Goal: Task Accomplishment & Management: Manage account settings

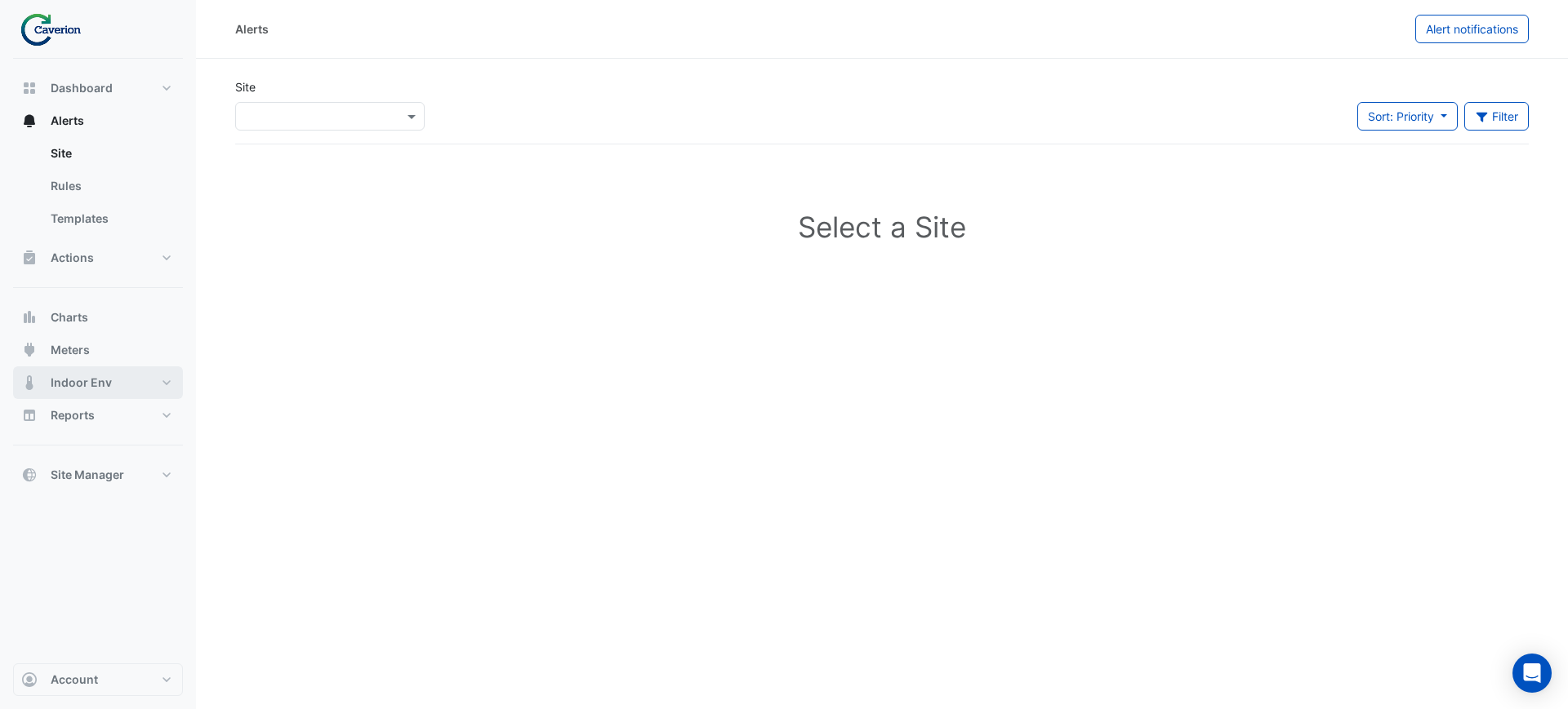
click at [109, 367] on button "Indoor Env" at bounding box center [97, 383] width 170 height 33
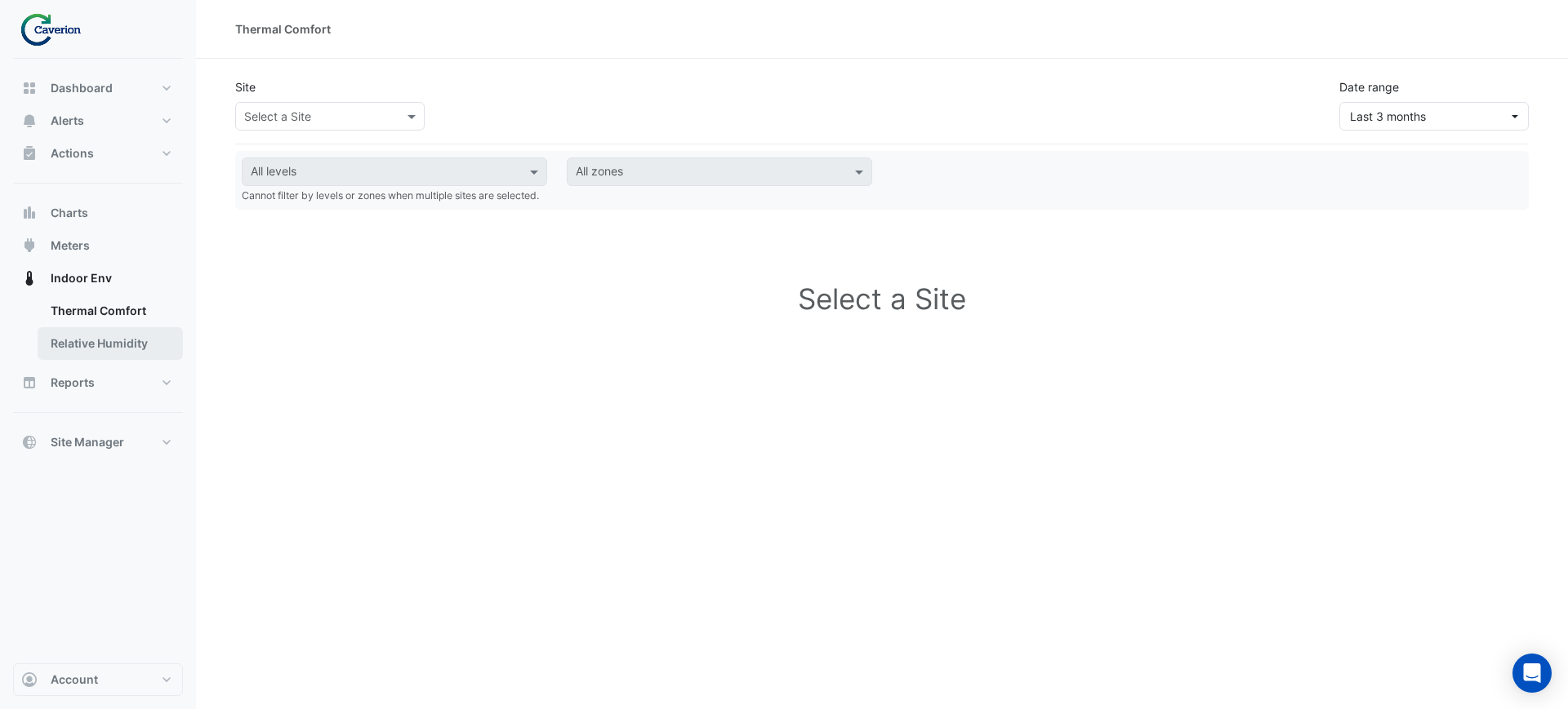
click at [104, 348] on link "Relative Humidity" at bounding box center [110, 343] width 145 height 33
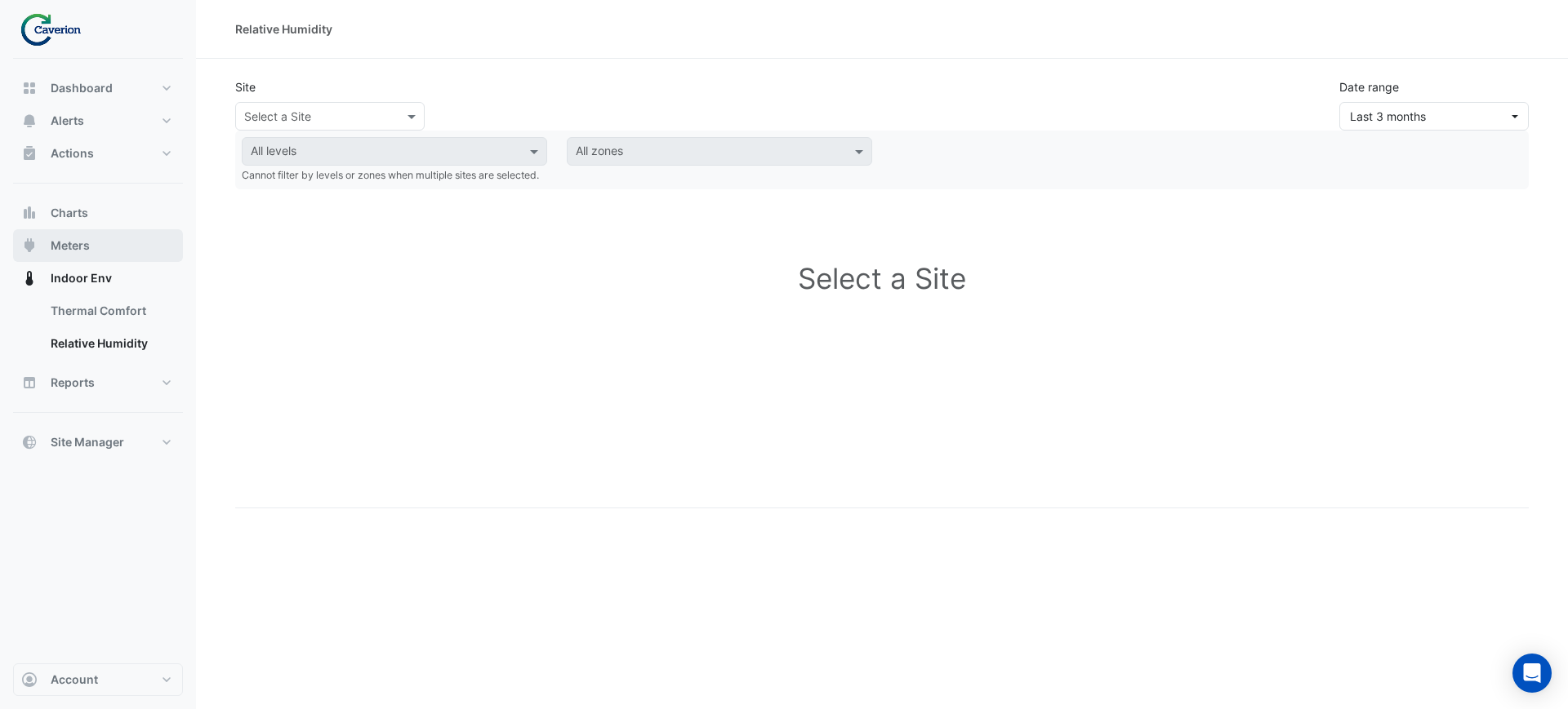
click at [92, 253] on button "Meters" at bounding box center [97, 245] width 170 height 33
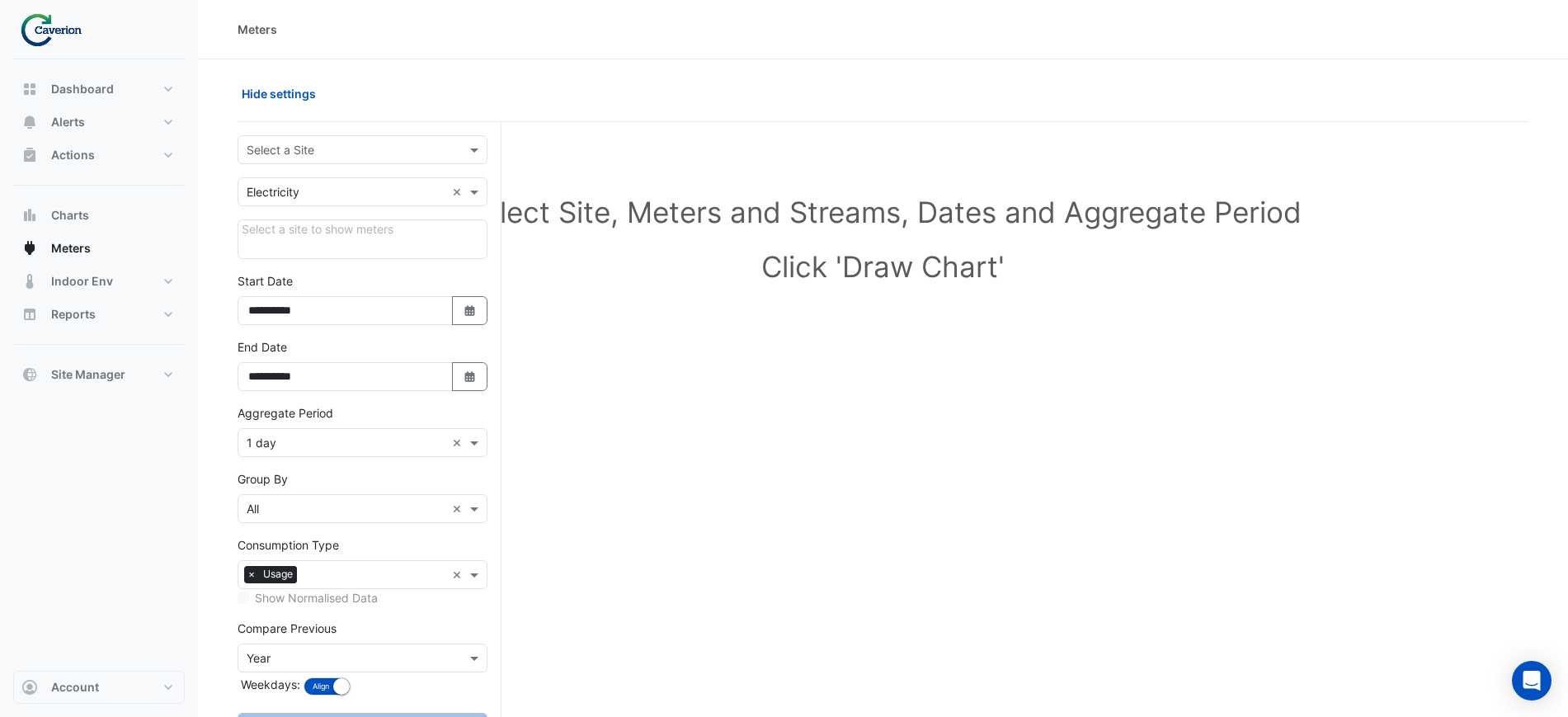
click at [365, 157] on input "text" at bounding box center [346, 150] width 199 height 17
click at [343, 209] on div "K29" at bounding box center [362, 209] width 249 height 24
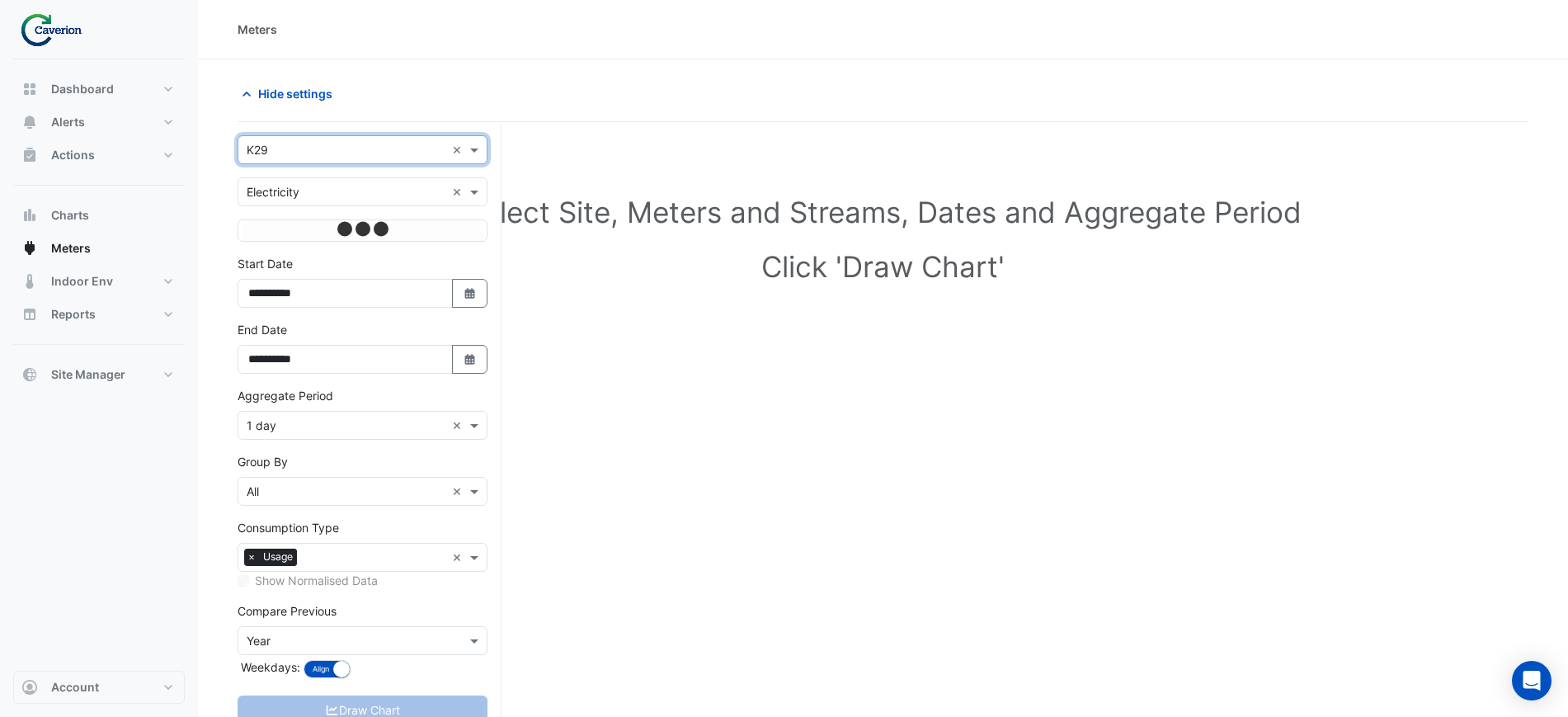
click at [344, 191] on input "text" at bounding box center [346, 192] width 199 height 17
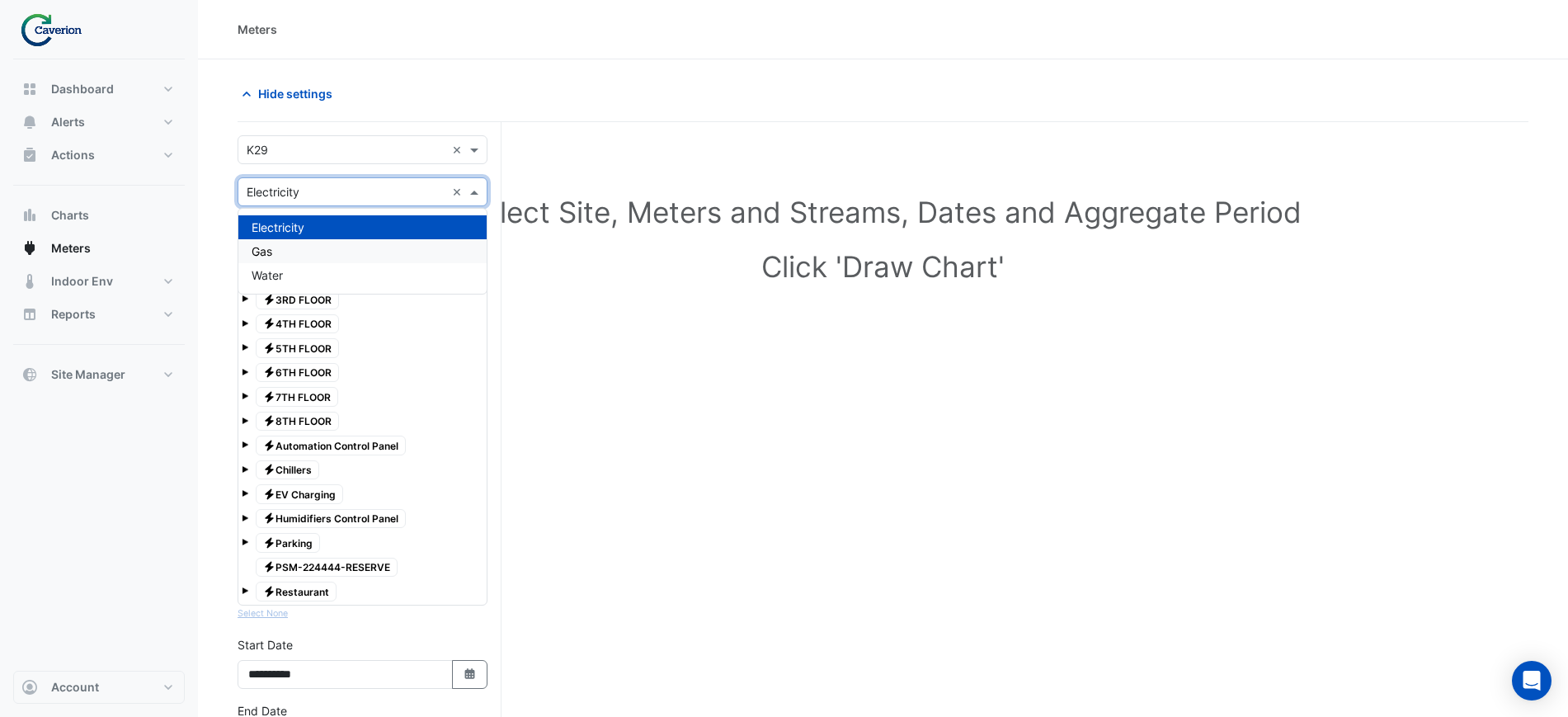
click at [208, 268] on section "Hide settings Select Site, Meters and Streams, Dates and Aggregate Period Click…" at bounding box center [883, 606] width 1370 height 1092
click at [310, 195] on input "text" at bounding box center [346, 192] width 199 height 17
click at [311, 195] on input "text" at bounding box center [346, 192] width 199 height 17
click at [301, 219] on div "Electricity" at bounding box center [362, 227] width 249 height 24
click at [481, 191] on span at bounding box center [477, 191] width 20 height 17
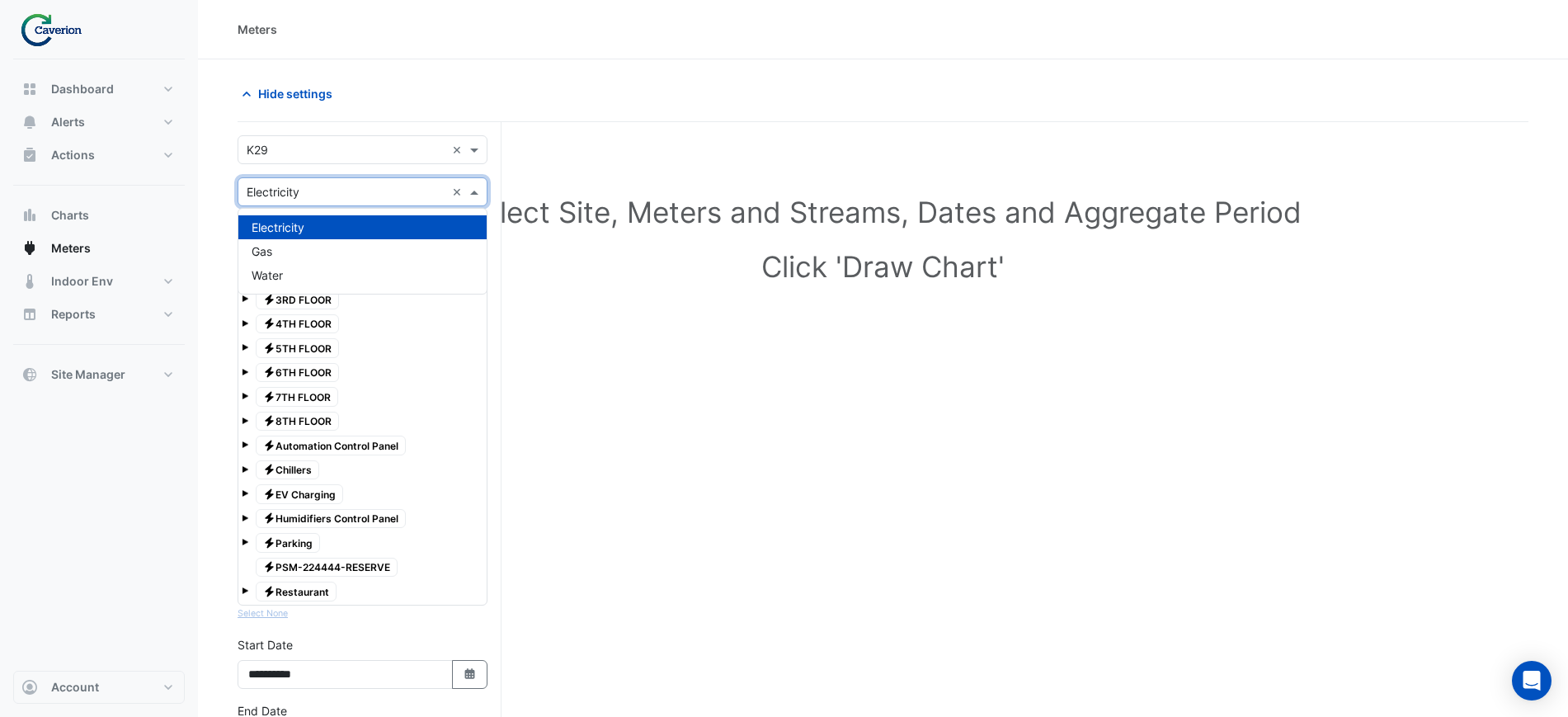
click at [884, 263] on h1 "Click 'Draw Chart'" at bounding box center [883, 267] width 1238 height 35
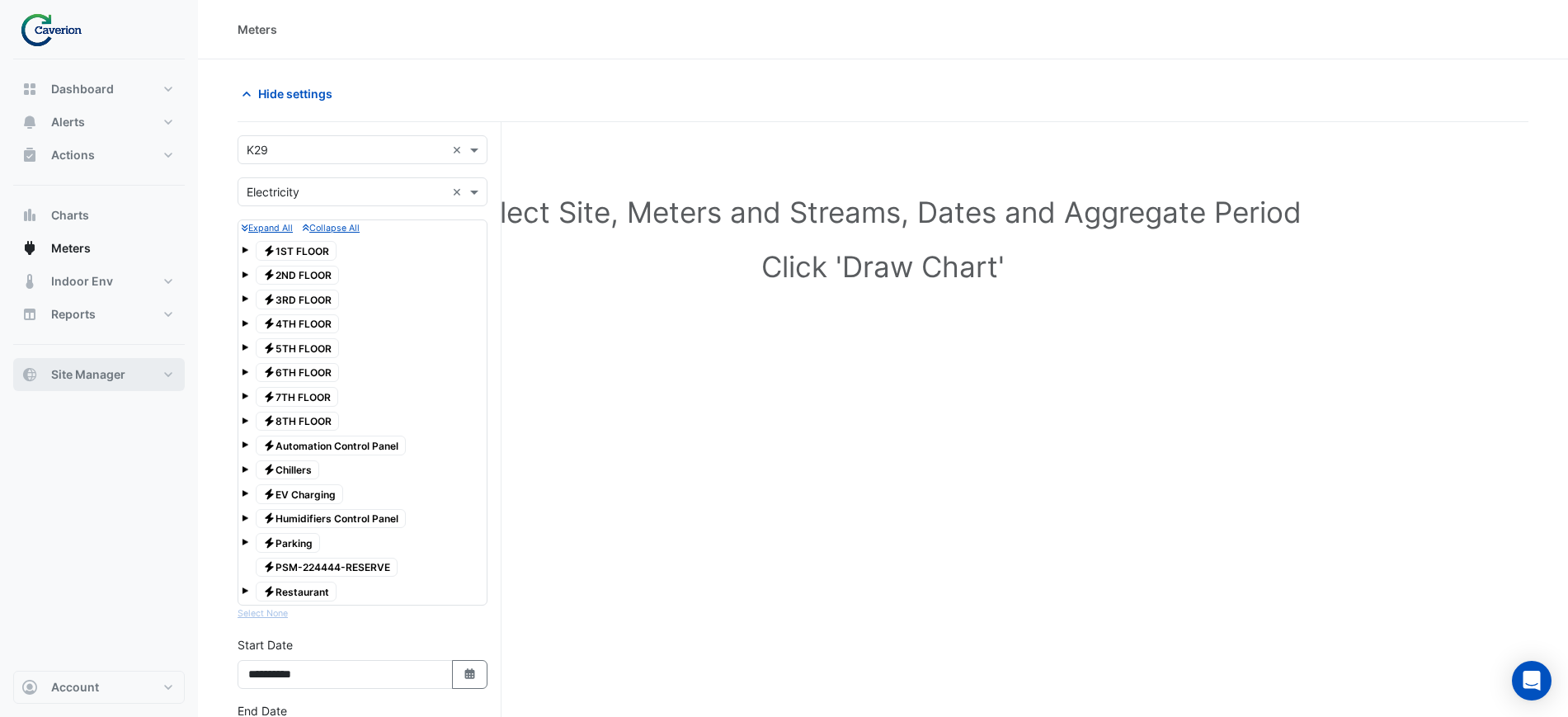
click at [122, 376] on span "Site Manager" at bounding box center [88, 374] width 74 height 16
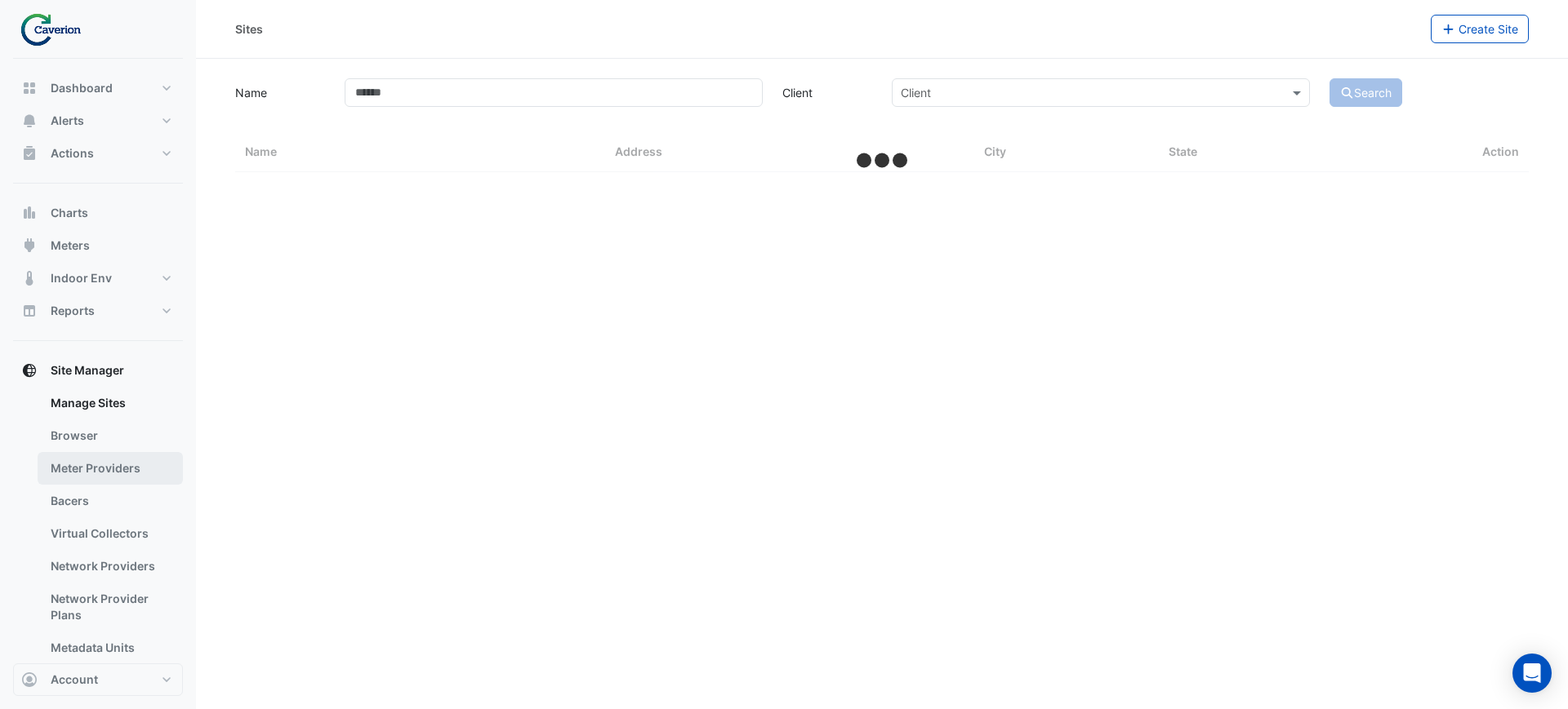
select select "***"
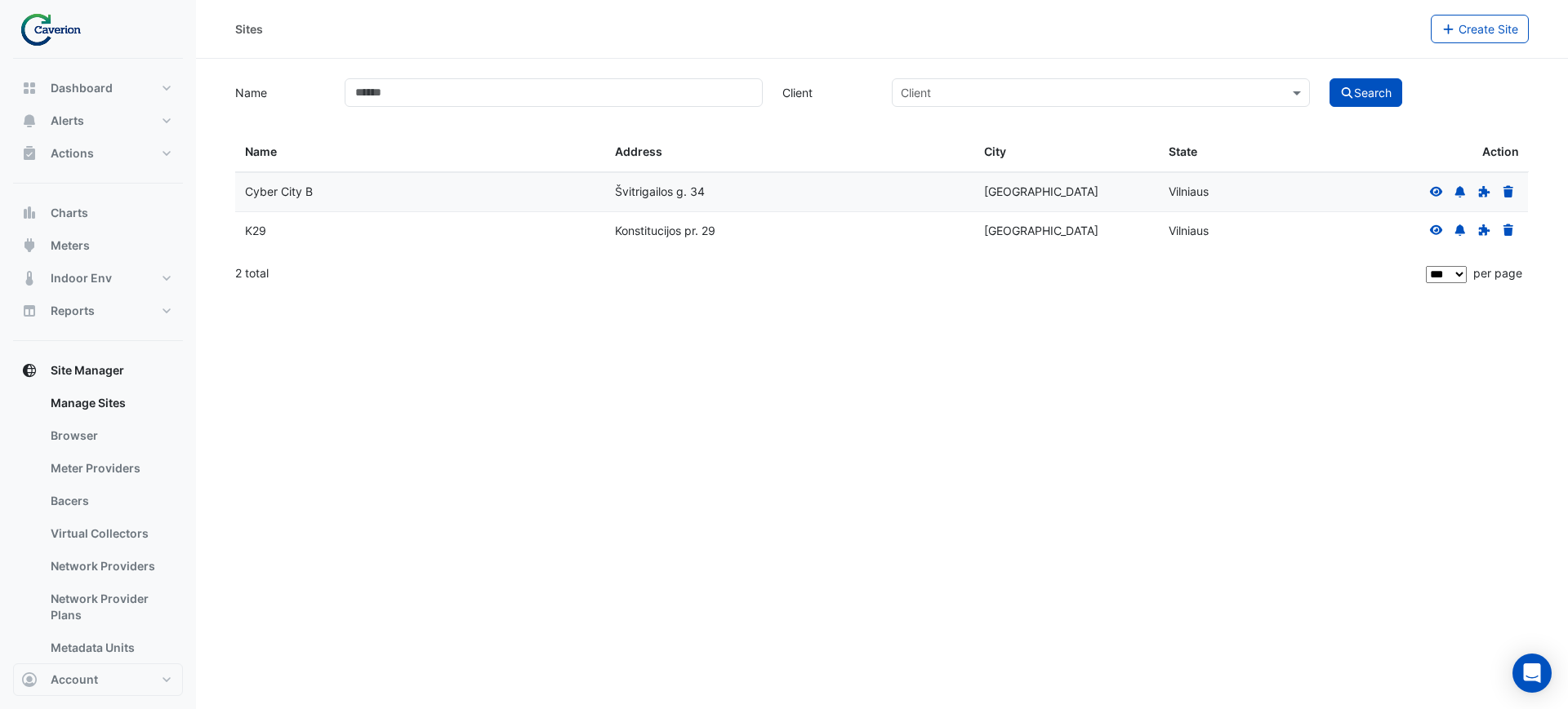
click at [1434, 229] on icon at bounding box center [1435, 231] width 14 height 12
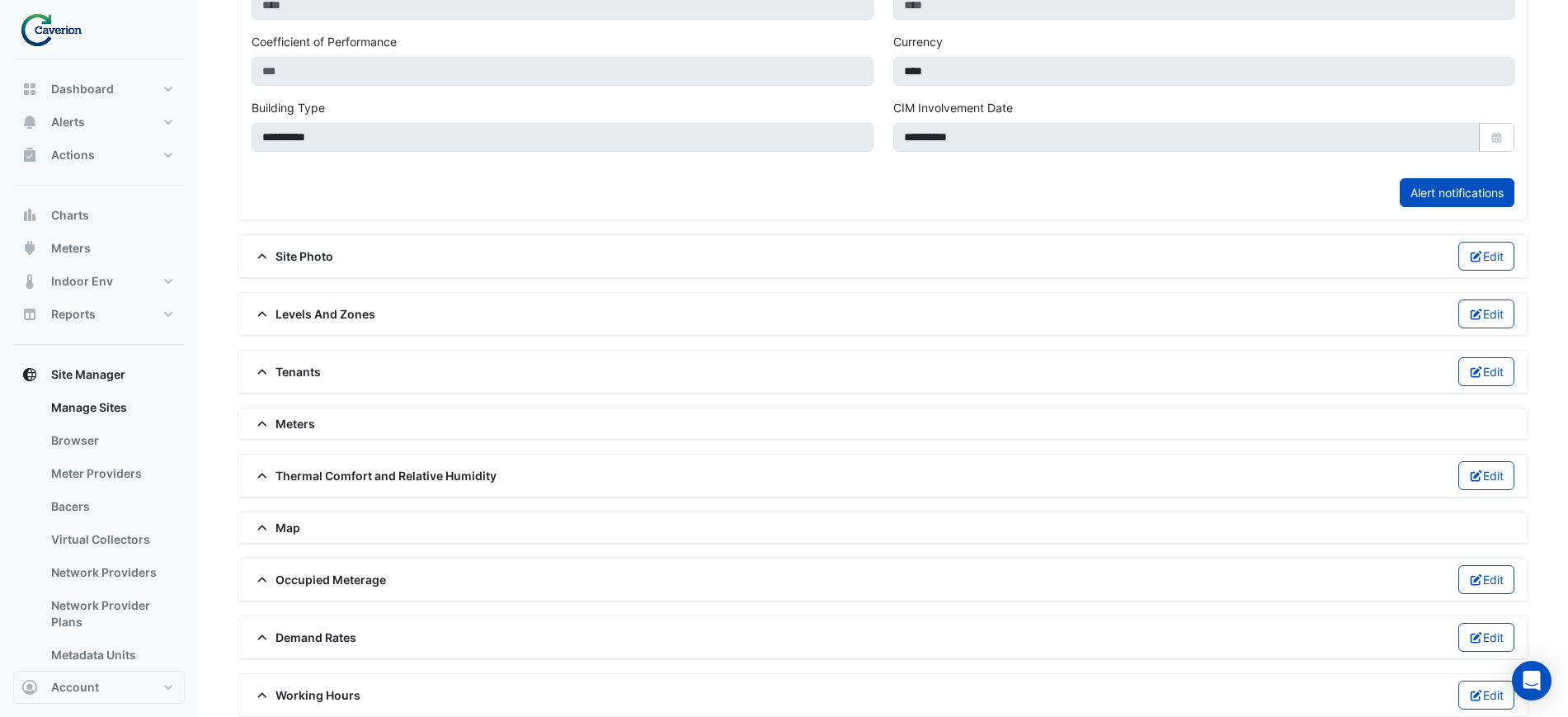
scroll to position [645, 0]
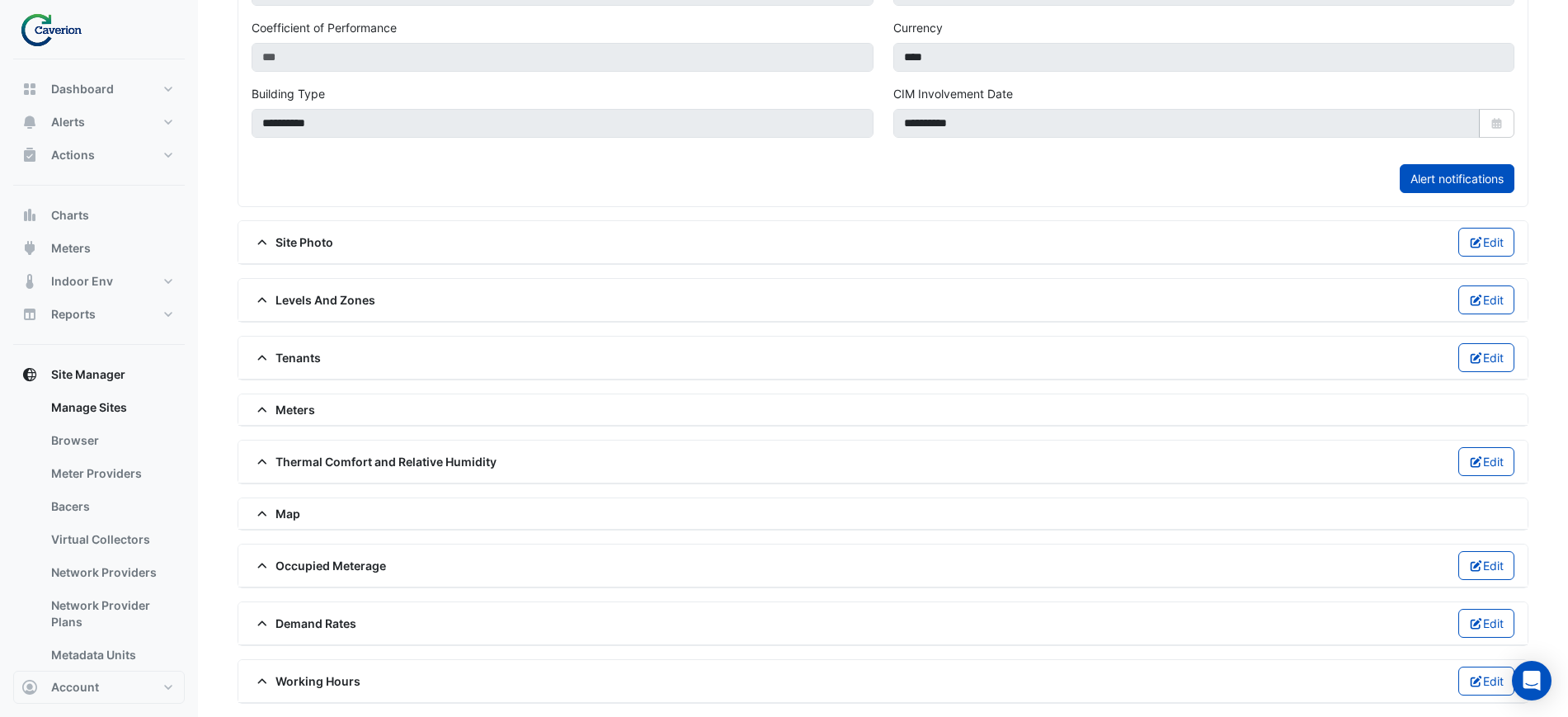
click at [366, 403] on div "Meters" at bounding box center [883, 409] width 1263 height 17
click at [262, 408] on icon at bounding box center [261, 409] width 9 height 5
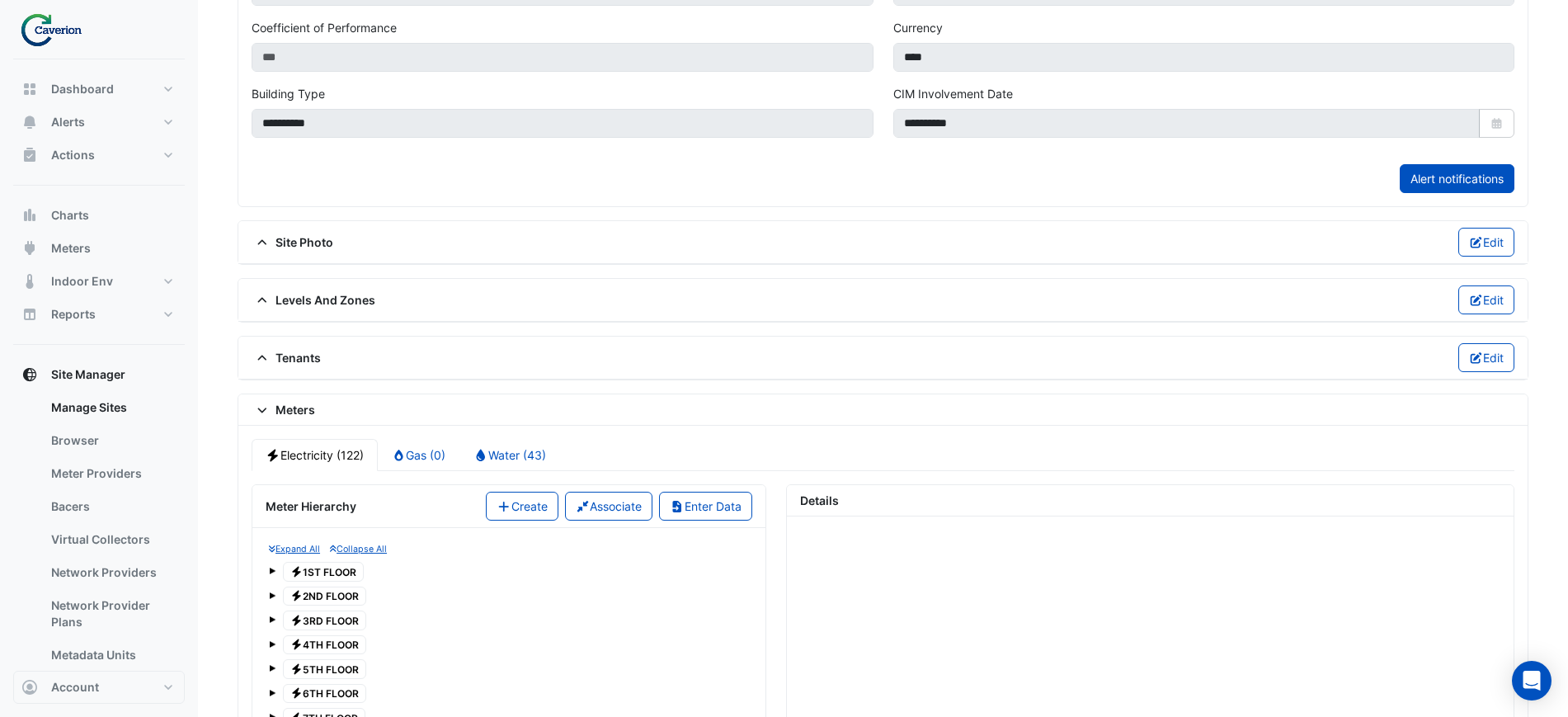
scroll to position [955, 0]
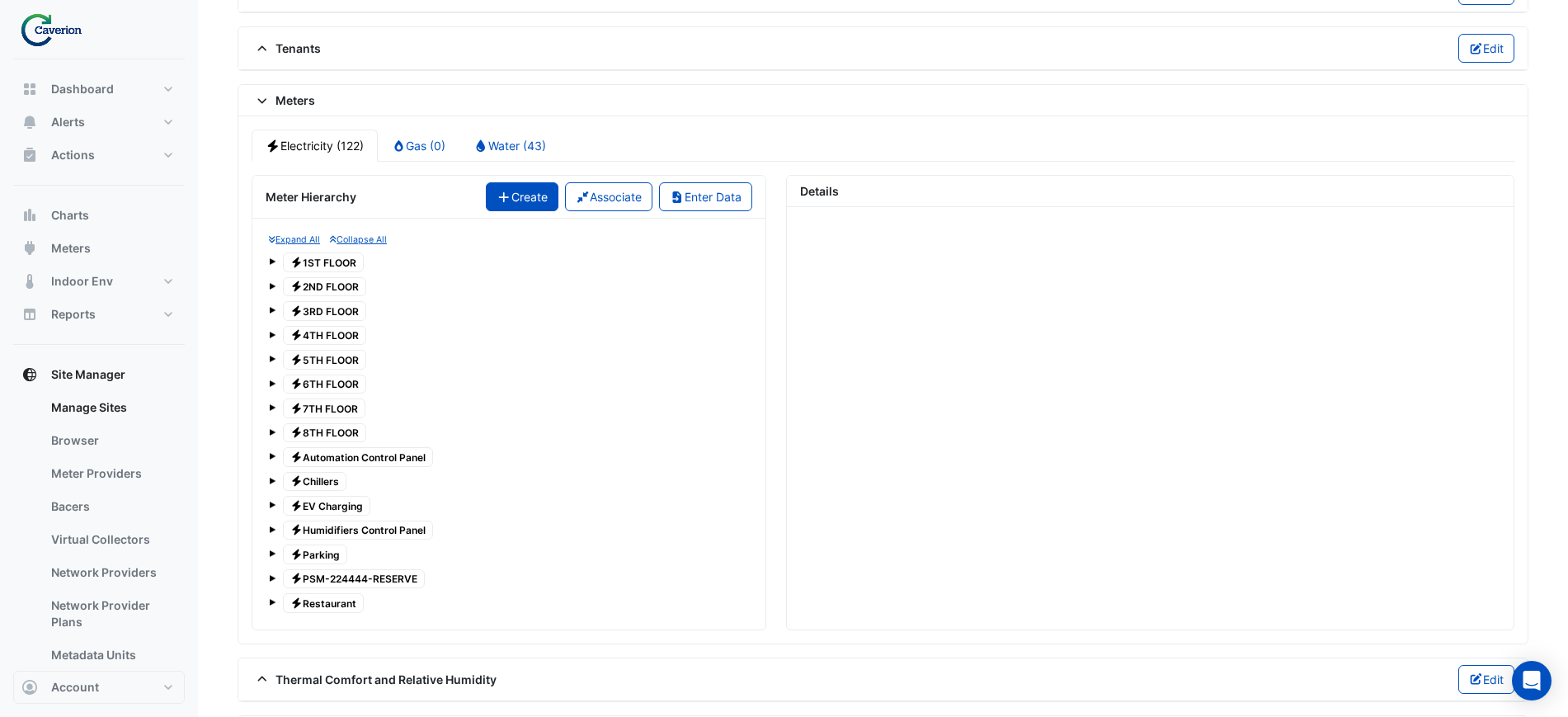
click at [508, 199] on button "Create" at bounding box center [522, 197] width 73 height 29
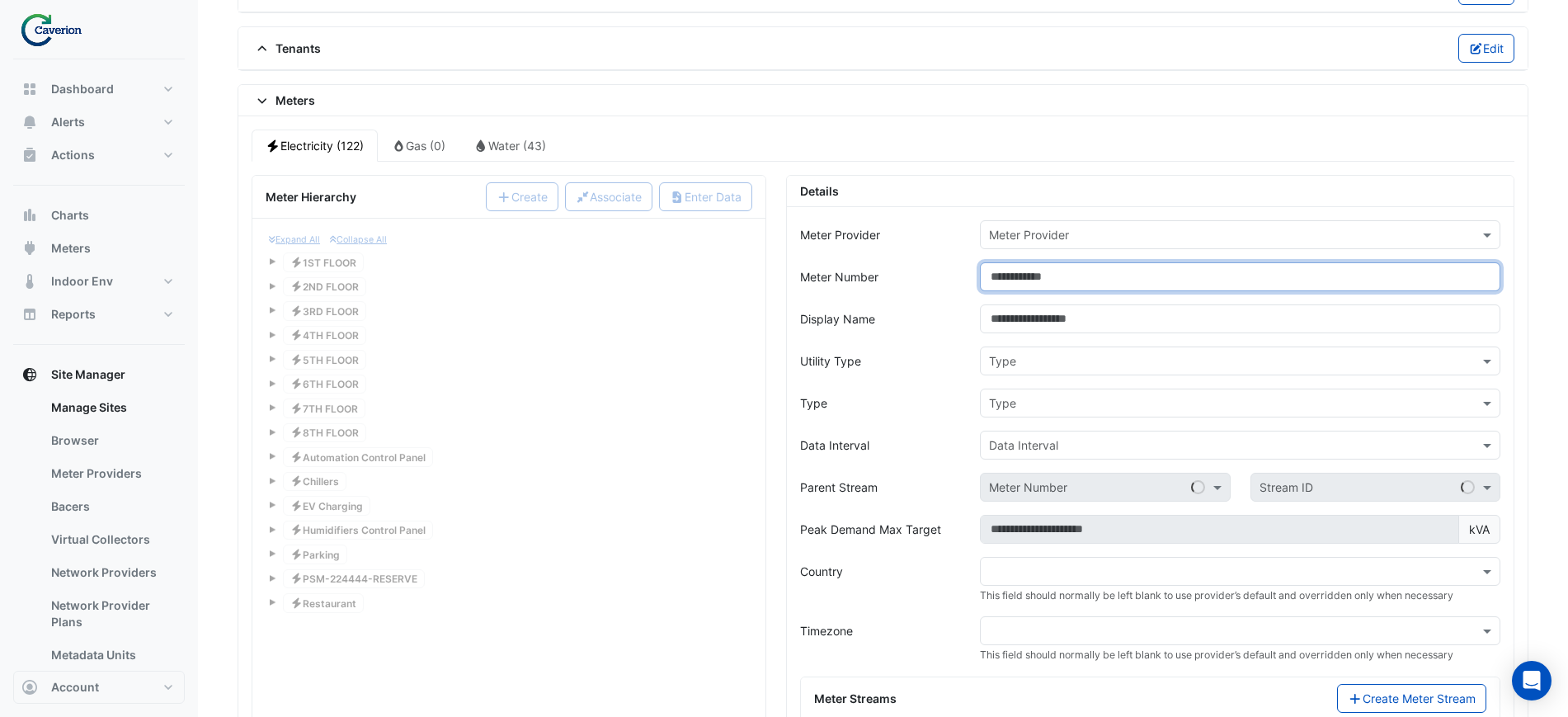
click at [1030, 275] on input "Meter Number" at bounding box center [1239, 277] width 520 height 29
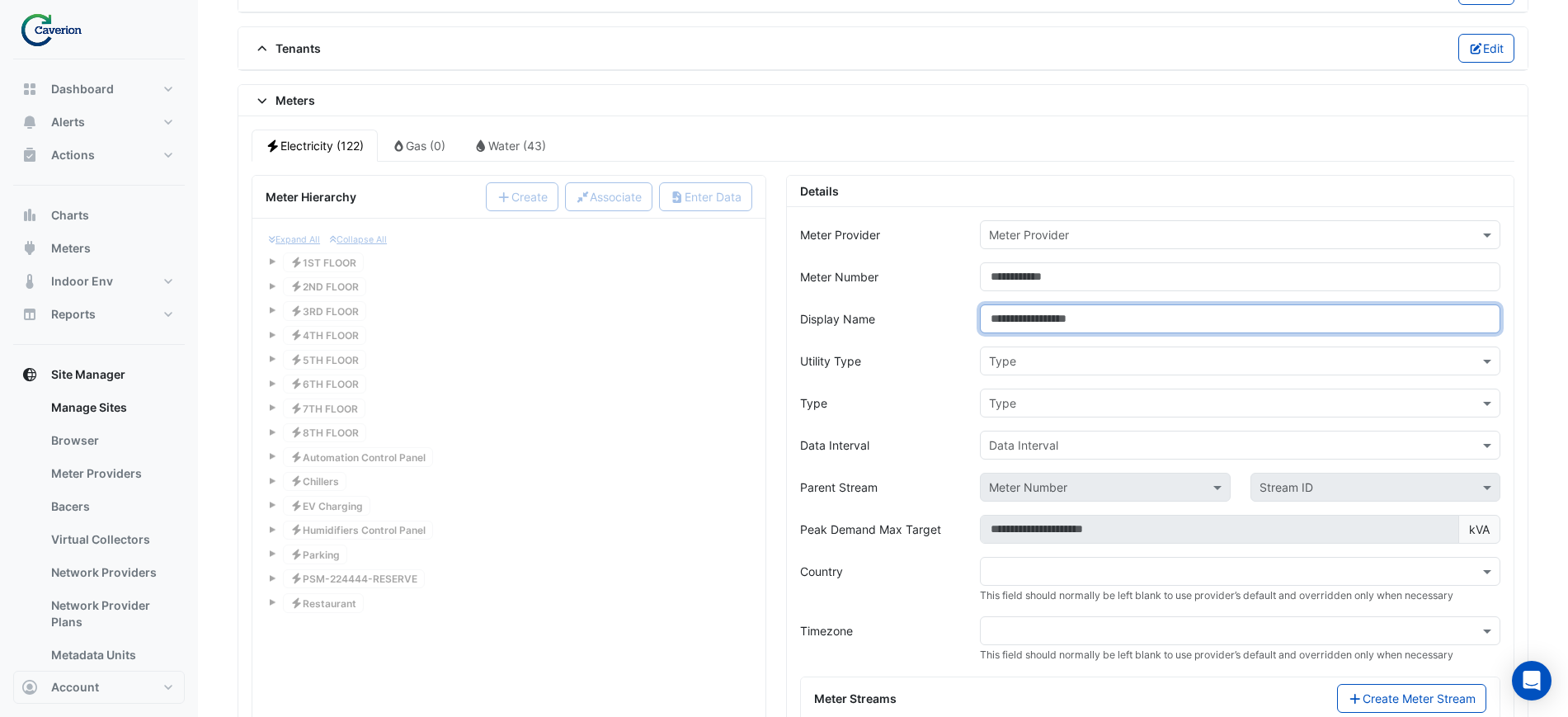
click at [1046, 312] on form "Meter Provider Meter Provider Meter Number Display Name Utility Type Type Type …" at bounding box center [1150, 603] width 700 height 766
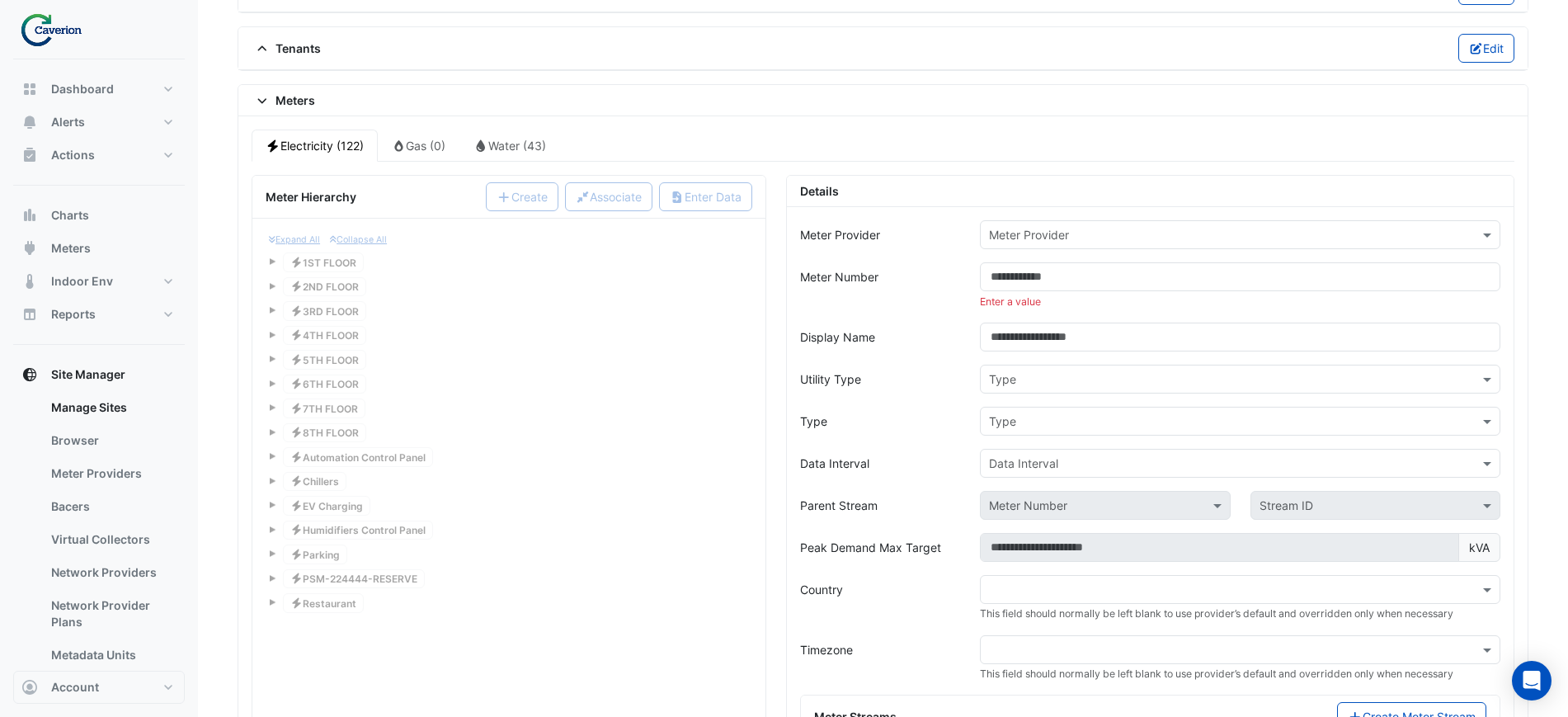
click at [1050, 376] on input "text" at bounding box center [1224, 380] width 470 height 17
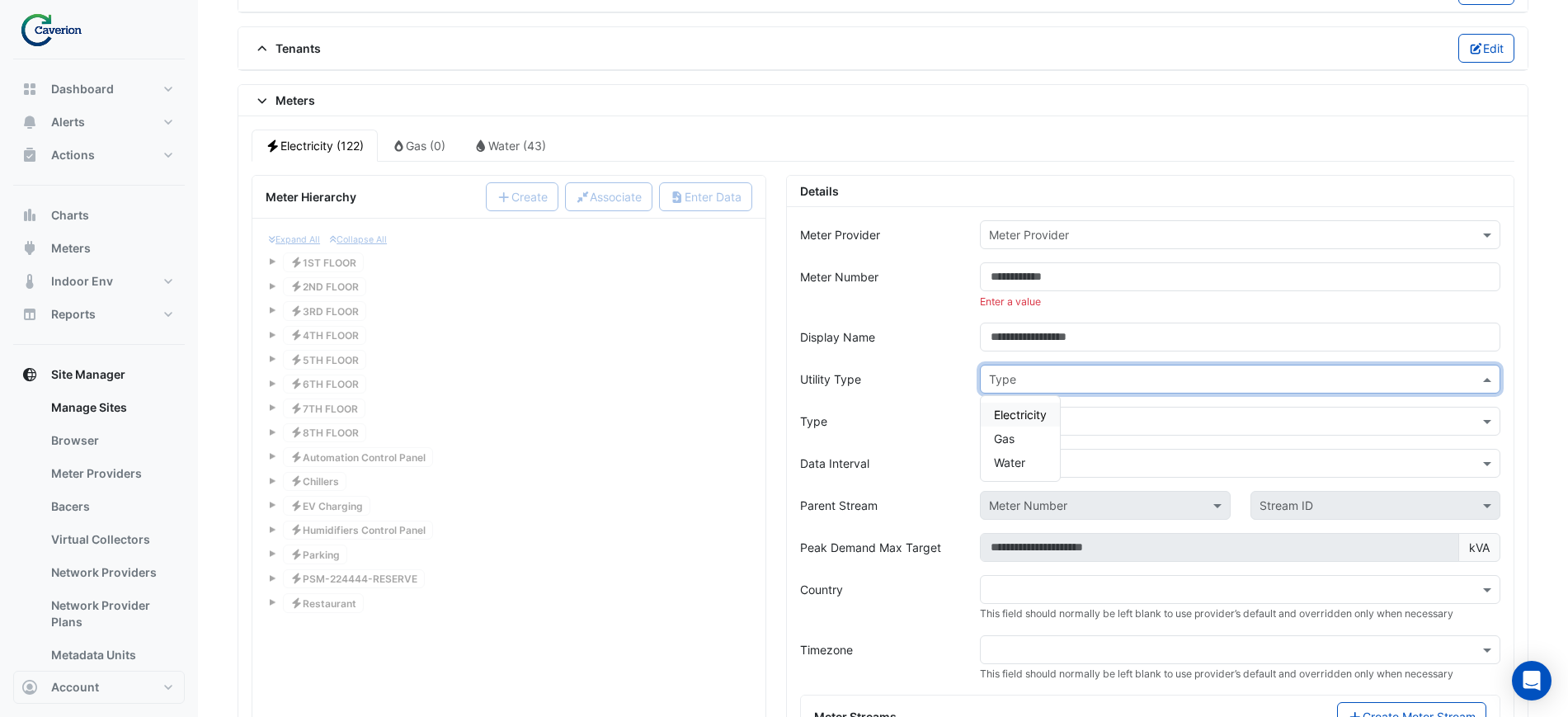
click at [935, 408] on div "Type" at bounding box center [880, 421] width 180 height 29
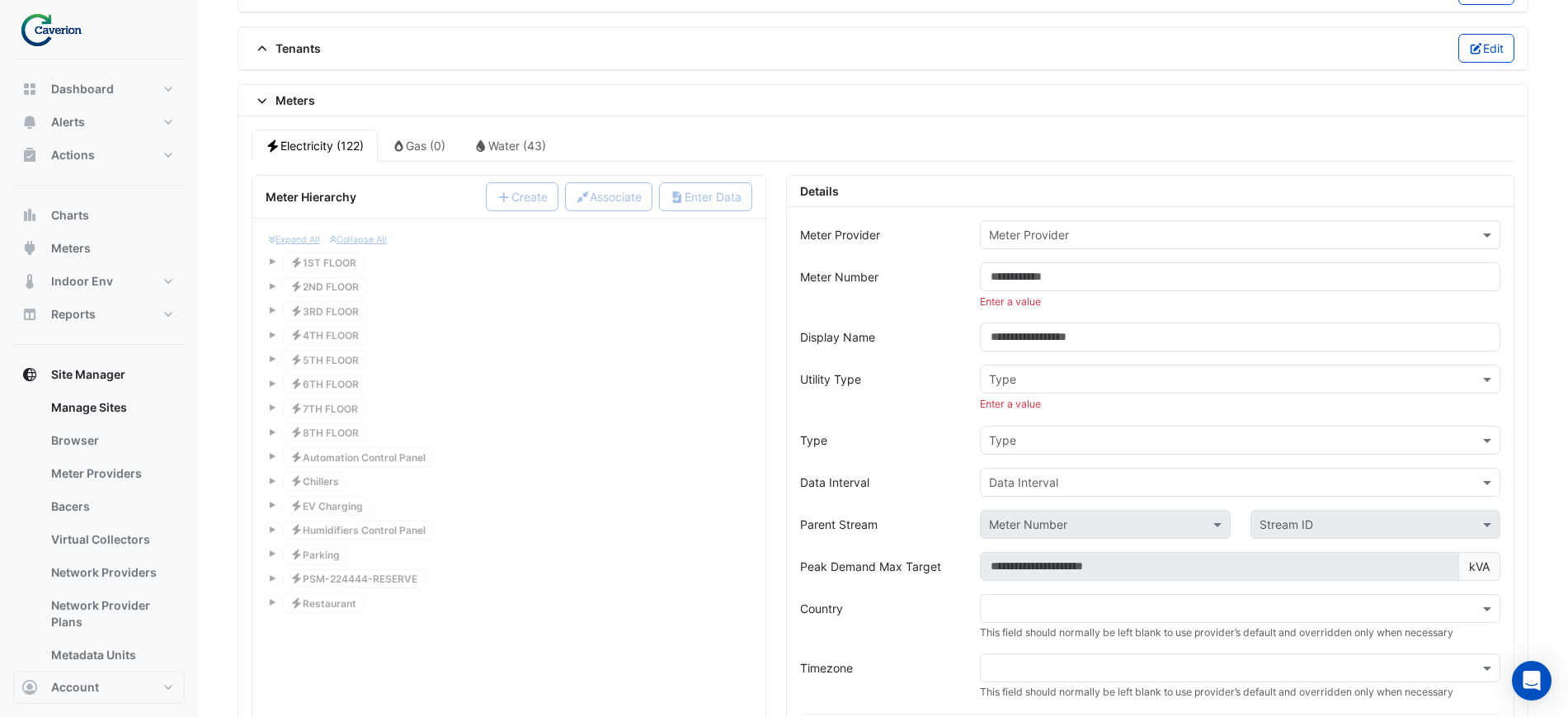
click at [54, 28] on img at bounding box center [56, 29] width 74 height 33
